Goal: Task Accomplishment & Management: Use online tool/utility

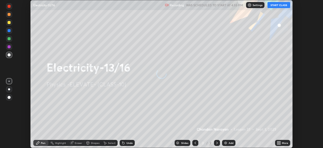
scroll to position [148, 323]
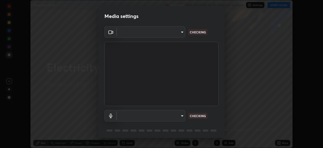
type input "a2c9e0304fea7a197325265949ed38064ec23766b16e4a4df4757bcf8ee53c87"
type input "default"
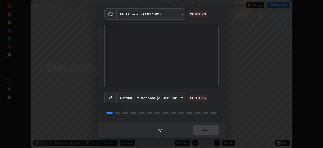
click at [210, 129] on div "1 / 5 Next" at bounding box center [161, 129] width 126 height 16
click at [210, 128] on div "1 / 5 Next" at bounding box center [161, 129] width 126 height 16
click at [209, 130] on div "1 / 5 Next" at bounding box center [161, 129] width 126 height 16
click at [212, 130] on div "1 / 5 Next" at bounding box center [161, 129] width 126 height 16
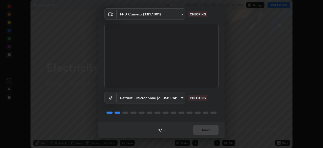
click at [212, 131] on div "1 / 5 Next" at bounding box center [161, 129] width 126 height 16
click at [212, 130] on div "1 / 5 Next" at bounding box center [161, 129] width 126 height 16
click at [213, 129] on div "1 / 5 Next" at bounding box center [161, 129] width 126 height 16
click at [212, 131] on div "1 / 5 Next" at bounding box center [161, 129] width 126 height 16
click at [211, 131] on div "1 / 5 Next" at bounding box center [161, 129] width 126 height 16
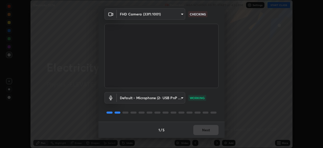
click at [212, 130] on div "1 / 5 Next" at bounding box center [161, 129] width 126 height 16
click at [211, 130] on div "1 / 5 Next" at bounding box center [161, 129] width 126 height 16
click at [212, 130] on button "Next" at bounding box center [205, 130] width 25 height 10
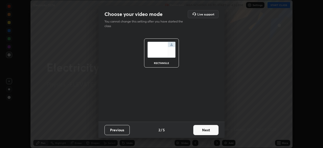
scroll to position [0, 0]
click at [210, 129] on button "Next" at bounding box center [205, 130] width 25 height 10
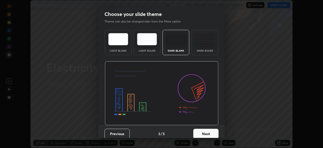
click at [210, 129] on button "Next" at bounding box center [205, 133] width 25 height 10
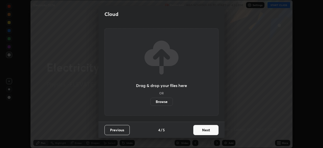
click at [211, 129] on button "Next" at bounding box center [205, 130] width 25 height 10
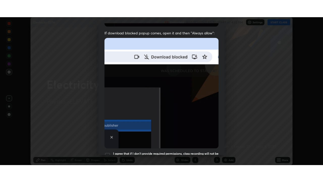
scroll to position [121, 0]
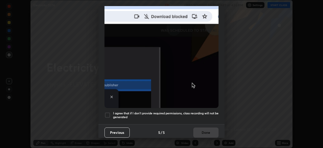
click at [108, 113] on div at bounding box center [107, 115] width 6 height 6
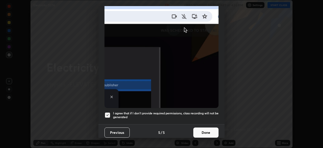
click at [204, 129] on button "Done" at bounding box center [205, 132] width 25 height 10
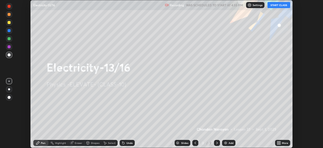
click at [278, 141] on icon at bounding box center [277, 141] width 1 height 1
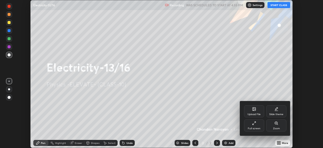
click at [258, 127] on div "Full screen" at bounding box center [254, 128] width 13 height 3
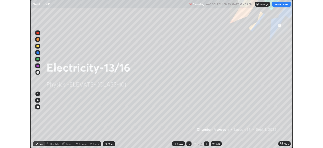
scroll to position [182, 323]
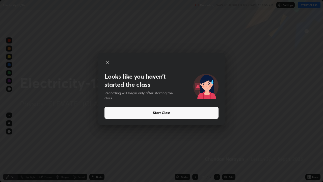
click at [163, 113] on button "Start Class" at bounding box center [161, 112] width 114 height 12
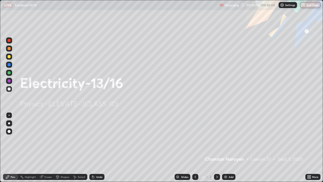
click at [229, 147] on div "Add" at bounding box center [231, 176] width 5 height 3
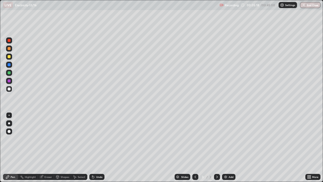
click at [96, 147] on div "Undo" at bounding box center [99, 176] width 6 height 3
click at [97, 147] on div "Undo" at bounding box center [99, 176] width 6 height 3
click at [99, 147] on div "Undo" at bounding box center [96, 177] width 15 height 6
click at [94, 147] on div "Undo" at bounding box center [96, 177] width 15 height 6
click at [95, 147] on div "Undo" at bounding box center [96, 177] width 15 height 6
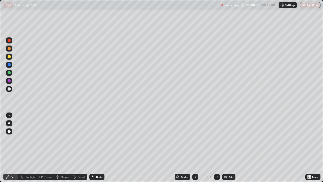
click at [227, 147] on img at bounding box center [226, 177] width 4 height 4
click at [96, 147] on div "Undo" at bounding box center [99, 176] width 6 height 3
click at [10, 41] on div at bounding box center [9, 40] width 3 height 3
click at [9, 58] on div at bounding box center [9, 56] width 3 height 3
click at [94, 147] on icon at bounding box center [93, 177] width 4 height 4
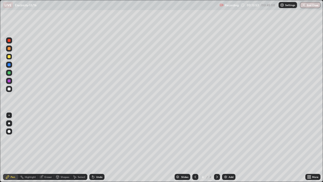
click at [46, 147] on div "Eraser" at bounding box center [48, 176] width 8 height 3
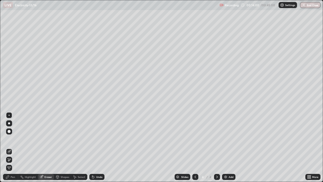
click at [13, 147] on div "Pen" at bounding box center [13, 176] width 5 height 3
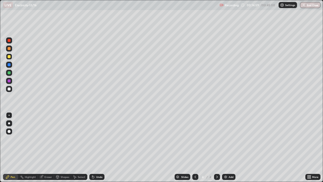
click at [9, 88] on div at bounding box center [9, 88] width 3 height 3
click at [226, 147] on img at bounding box center [226, 177] width 4 height 4
click at [10, 72] on div at bounding box center [9, 72] width 3 height 3
click at [96, 147] on div "Undo" at bounding box center [99, 176] width 6 height 3
click at [10, 89] on div at bounding box center [9, 88] width 3 height 3
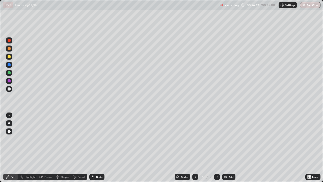
click at [227, 147] on img at bounding box center [226, 177] width 4 height 4
click at [225, 147] on img at bounding box center [226, 177] width 4 height 4
click at [9, 58] on div at bounding box center [9, 56] width 6 height 6
click at [48, 147] on div "Eraser" at bounding box center [48, 176] width 8 height 3
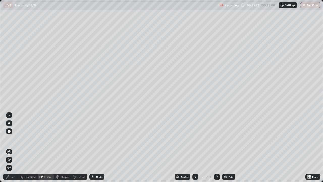
click at [13, 147] on div "Pen" at bounding box center [13, 176] width 5 height 3
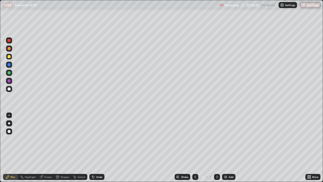
click at [10, 72] on div at bounding box center [9, 72] width 3 height 3
click at [225, 147] on img at bounding box center [226, 177] width 4 height 4
click at [10, 88] on div at bounding box center [9, 88] width 3 height 3
click at [10, 57] on div at bounding box center [9, 56] width 3 height 3
click at [194, 147] on icon at bounding box center [195, 177] width 4 height 4
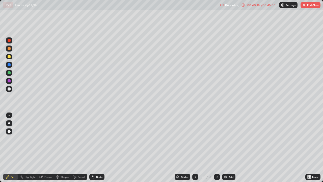
click at [216, 147] on icon at bounding box center [217, 177] width 4 height 4
click at [9, 73] on div at bounding box center [9, 72] width 3 height 3
click at [314, 5] on button "End Class" at bounding box center [311, 5] width 20 height 6
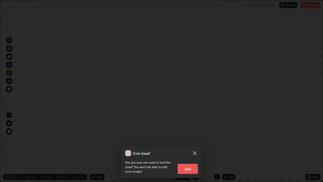
click at [193, 147] on button "End" at bounding box center [188, 169] width 20 height 10
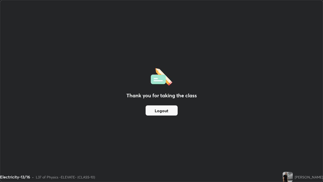
click at [169, 112] on button "Logout" at bounding box center [162, 110] width 32 height 10
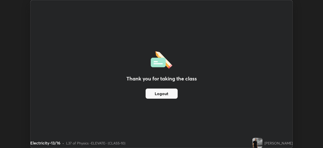
scroll to position [25085, 24910]
